Goal: Find specific page/section: Find specific page/section

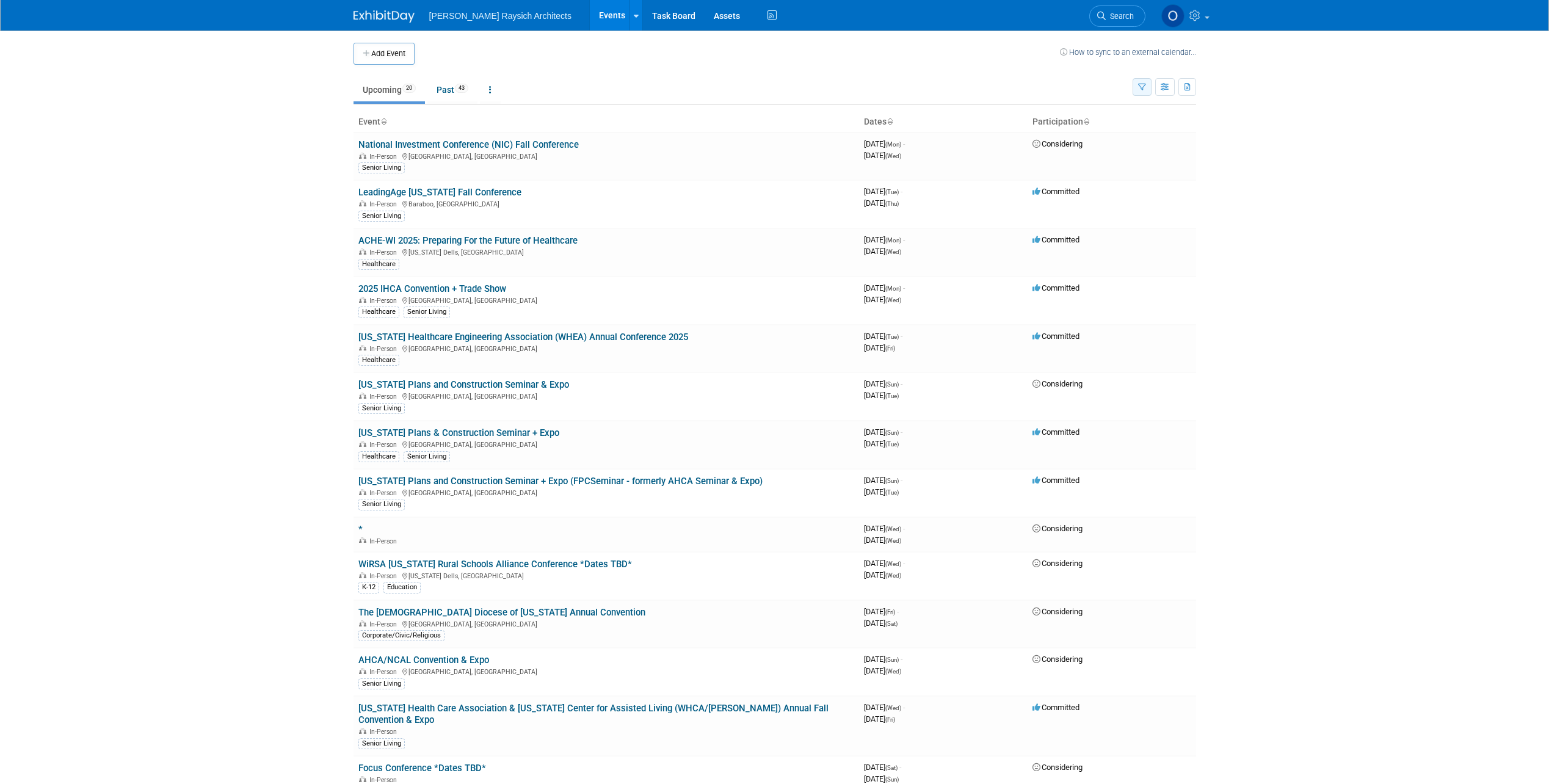
click at [1138, 86] on icon "button" at bounding box center [1142, 87] width 8 height 8
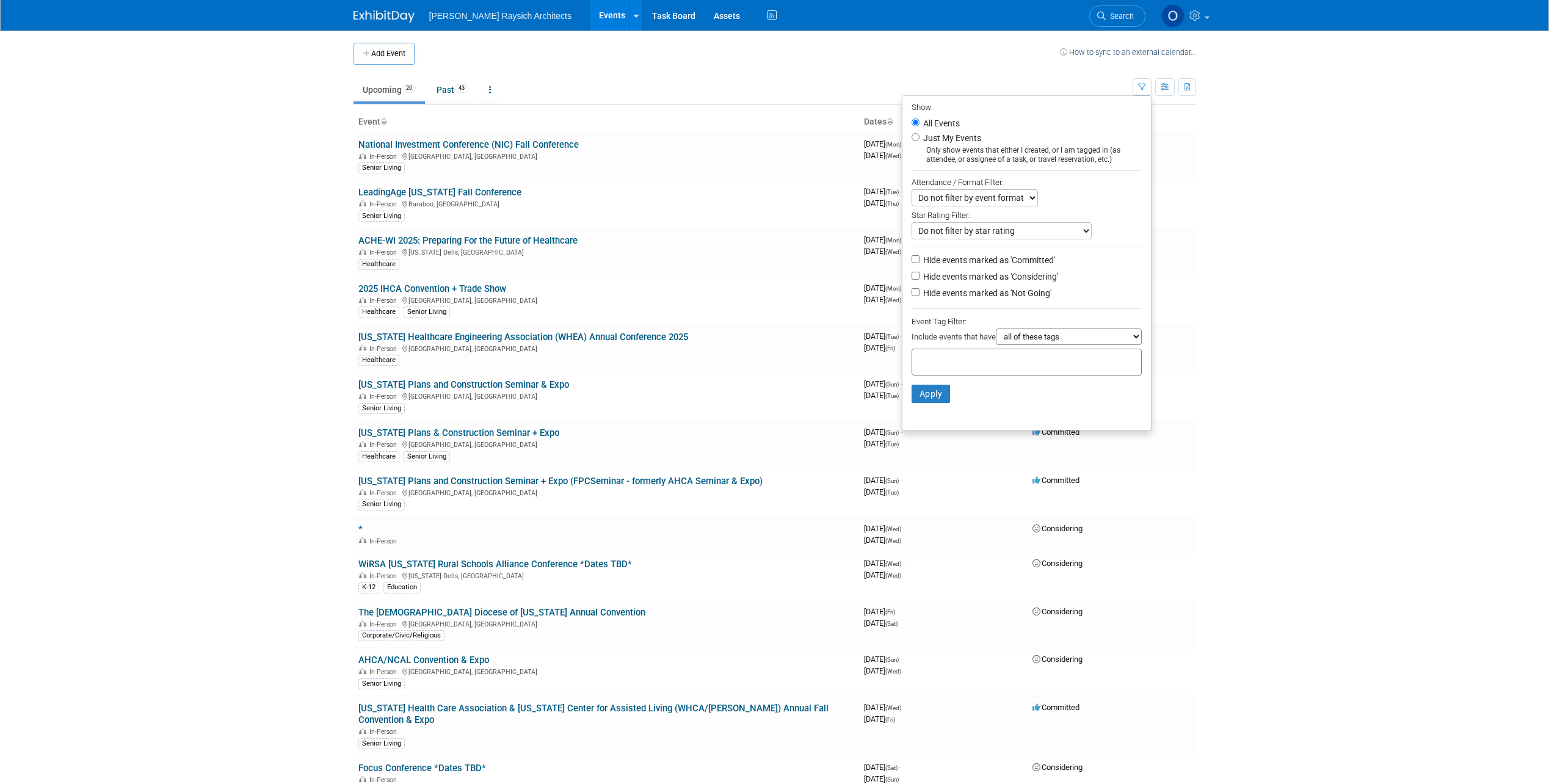
click at [975, 366] on input "text" at bounding box center [966, 360] width 98 height 12
click at [964, 453] on div "Healthcare" at bounding box center [961, 455] width 109 height 16
type input "Healthcare"
click at [931, 417] on button "Apply" at bounding box center [931, 413] width 39 height 19
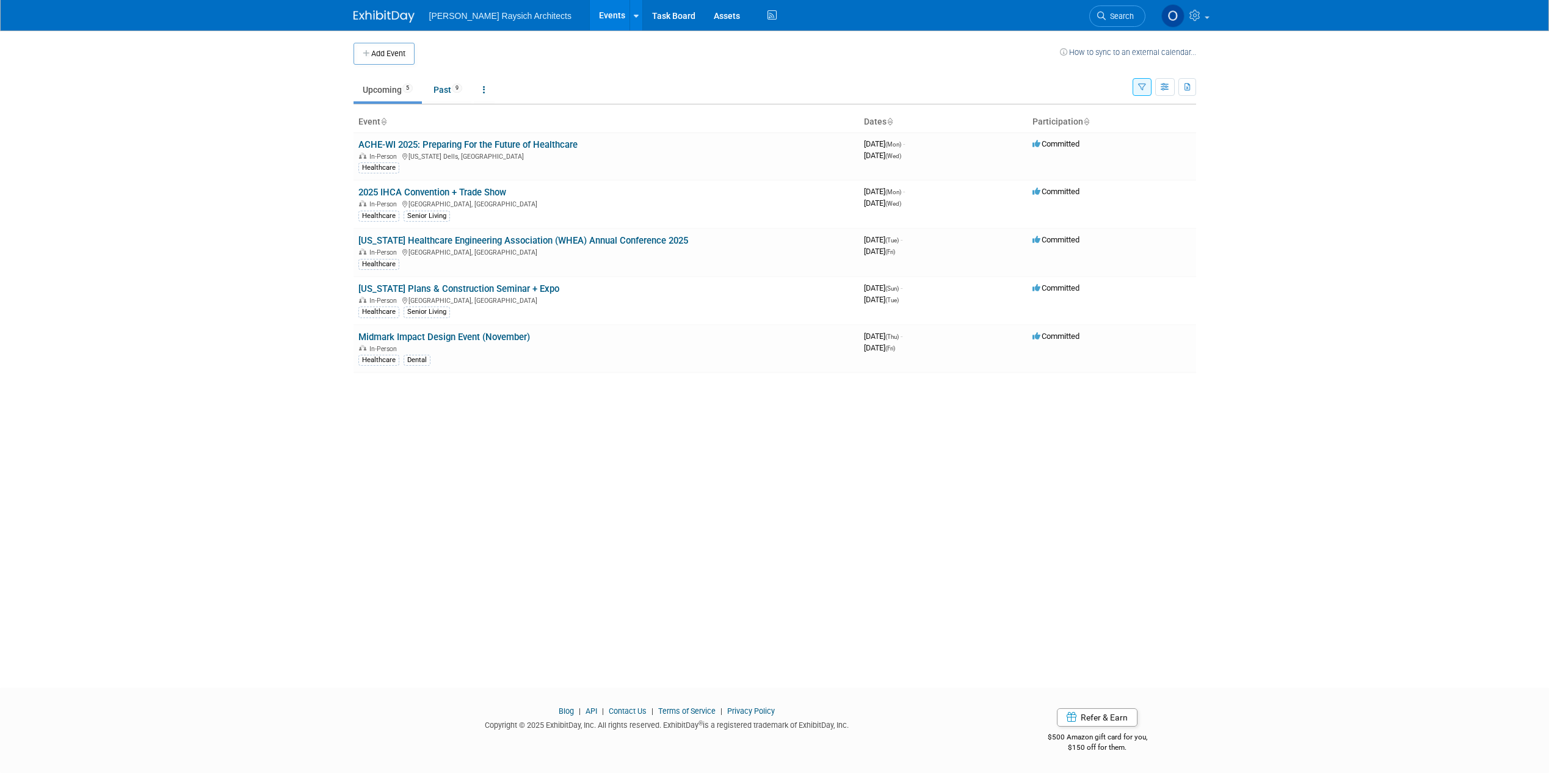
click at [200, 266] on body "[PERSON_NAME] Raysich Architects Events Add Event Bulk Upload Events Shareable …" at bounding box center [774, 392] width 1549 height 784
click at [403, 500] on div "Add Event How to sync to an external calendar... New Event Duplicate Event Warn…" at bounding box center [774, 348] width 861 height 635
